Goal: Information Seeking & Learning: Learn about a topic

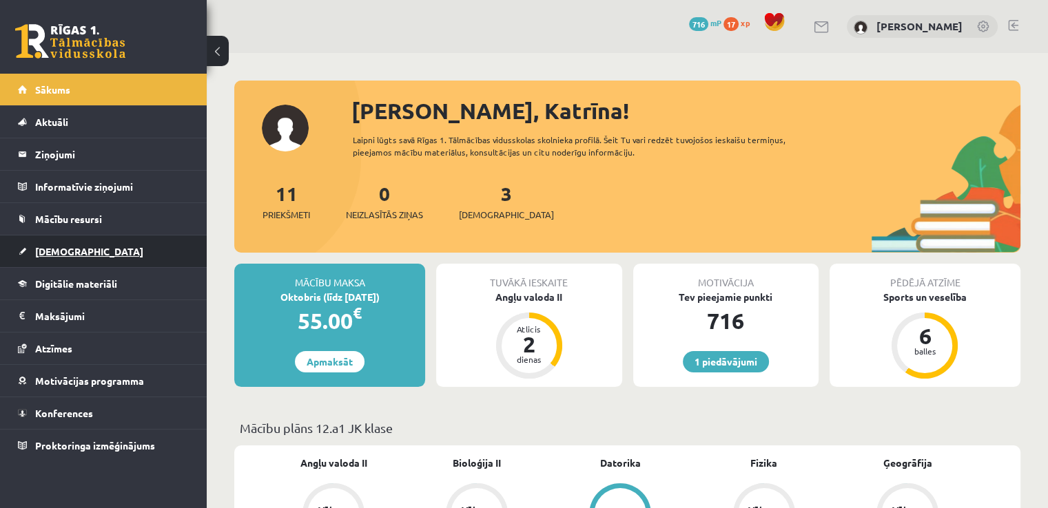
click at [99, 260] on link "[DEMOGRAPHIC_DATA]" at bounding box center [104, 252] width 172 height 32
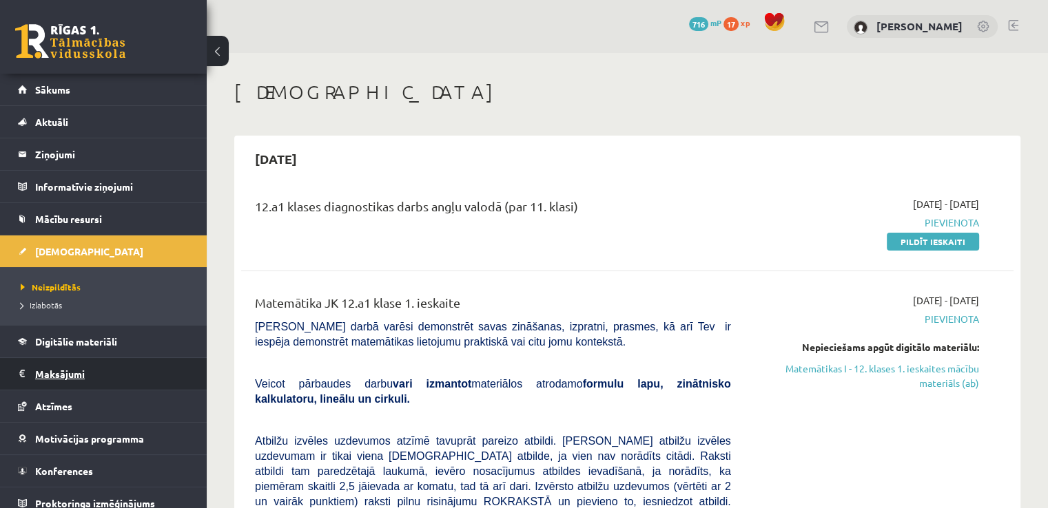
click at [87, 358] on legend "Maksājumi 0" at bounding box center [112, 374] width 154 height 32
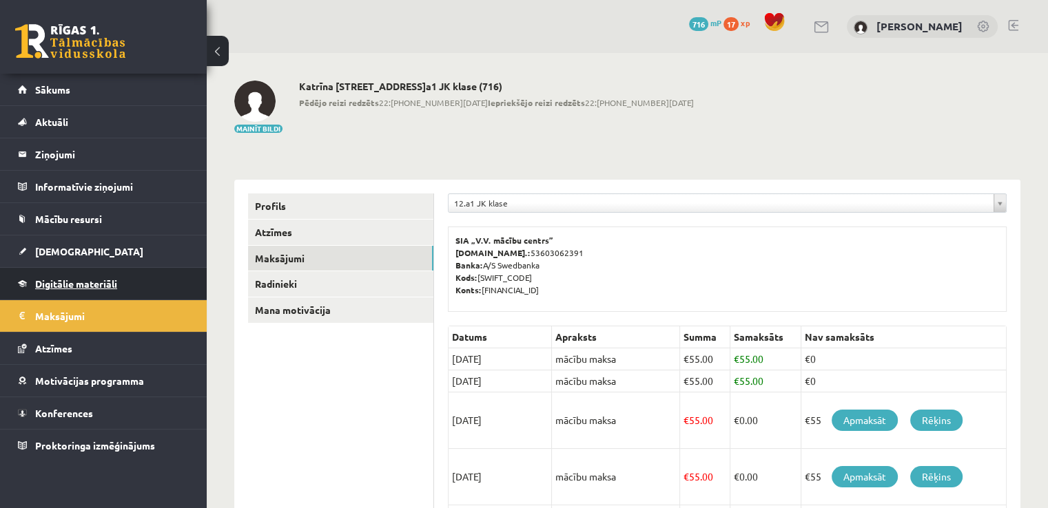
click at [94, 276] on link "Digitālie materiāli" at bounding box center [104, 284] width 172 height 32
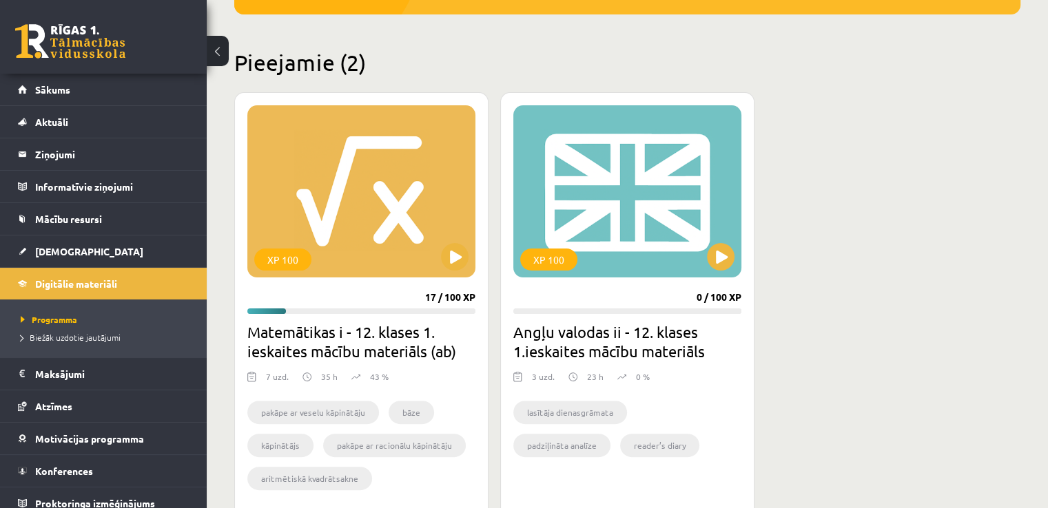
scroll to position [413, 0]
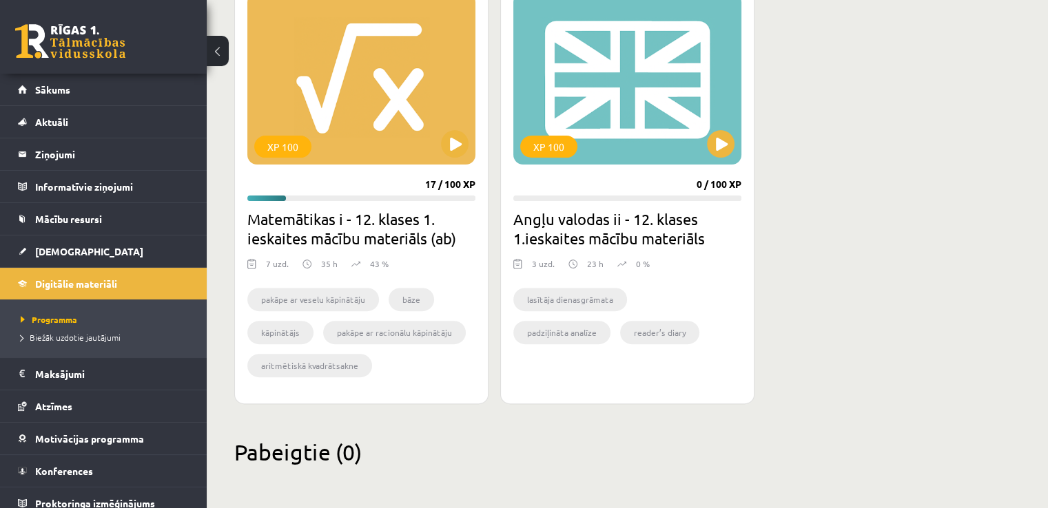
drag, startPoint x: 950, startPoint y: 52, endPoint x: 963, endPoint y: 6, distance: 48.0
click at [950, 51] on div "XP 100 17 / 100 XP Matemātikas i - 12. klases 1. ieskaites mācību materiāls (ab…" at bounding box center [627, 191] width 786 height 425
click at [451, 148] on button at bounding box center [455, 144] width 28 height 28
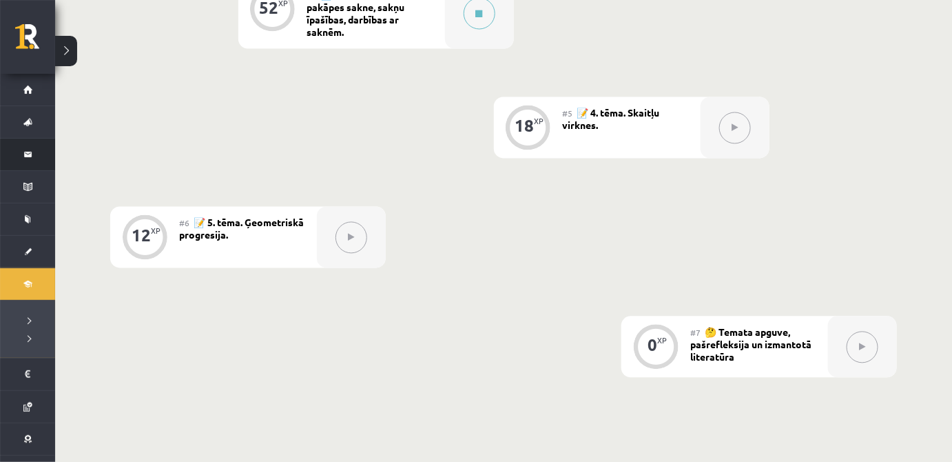
scroll to position [719, 0]
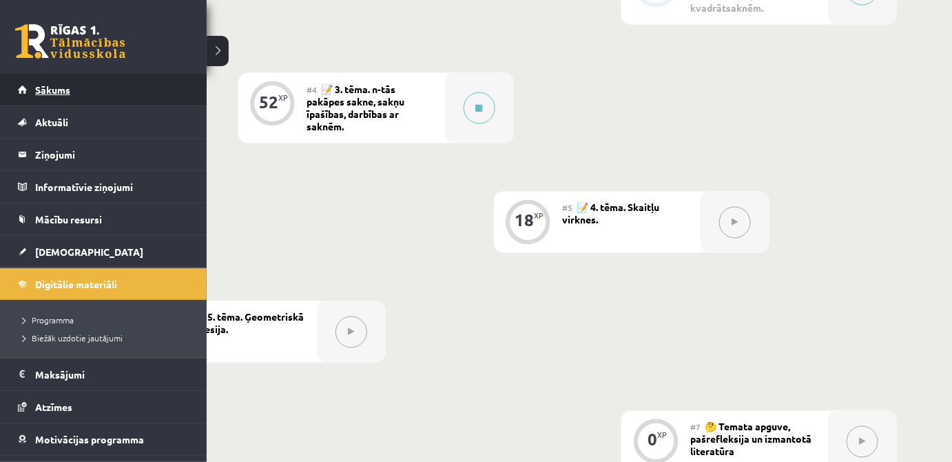
click at [40, 83] on span "Sākums" at bounding box center [52, 89] width 35 height 12
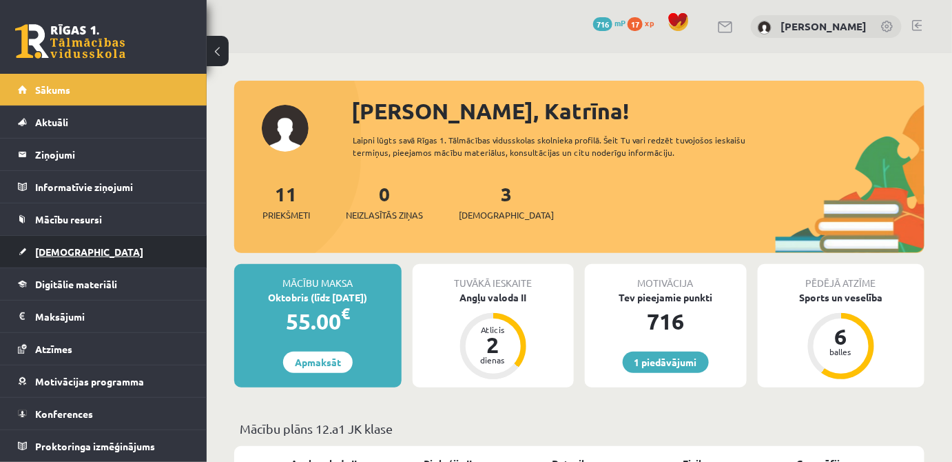
click at [54, 257] on link "[DEMOGRAPHIC_DATA]" at bounding box center [104, 252] width 172 height 32
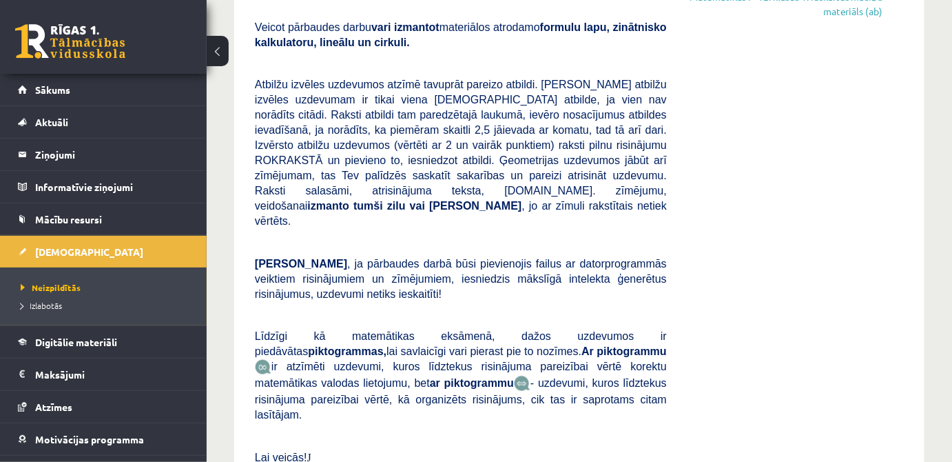
scroll to position [125, 0]
